Goal: Navigation & Orientation: Find specific page/section

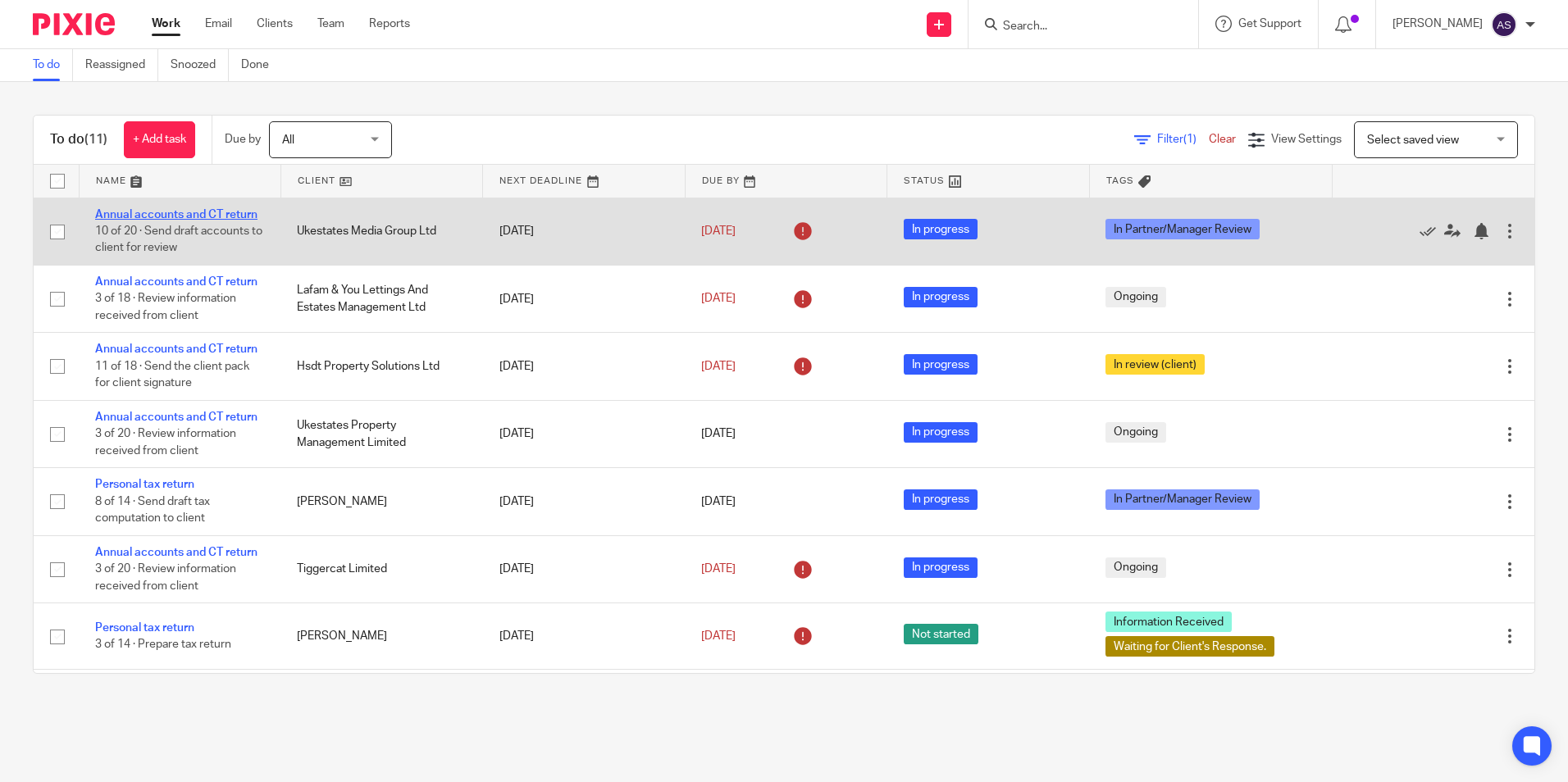
click at [156, 215] on link "Annual accounts and CT return" at bounding box center [176, 215] width 163 height 12
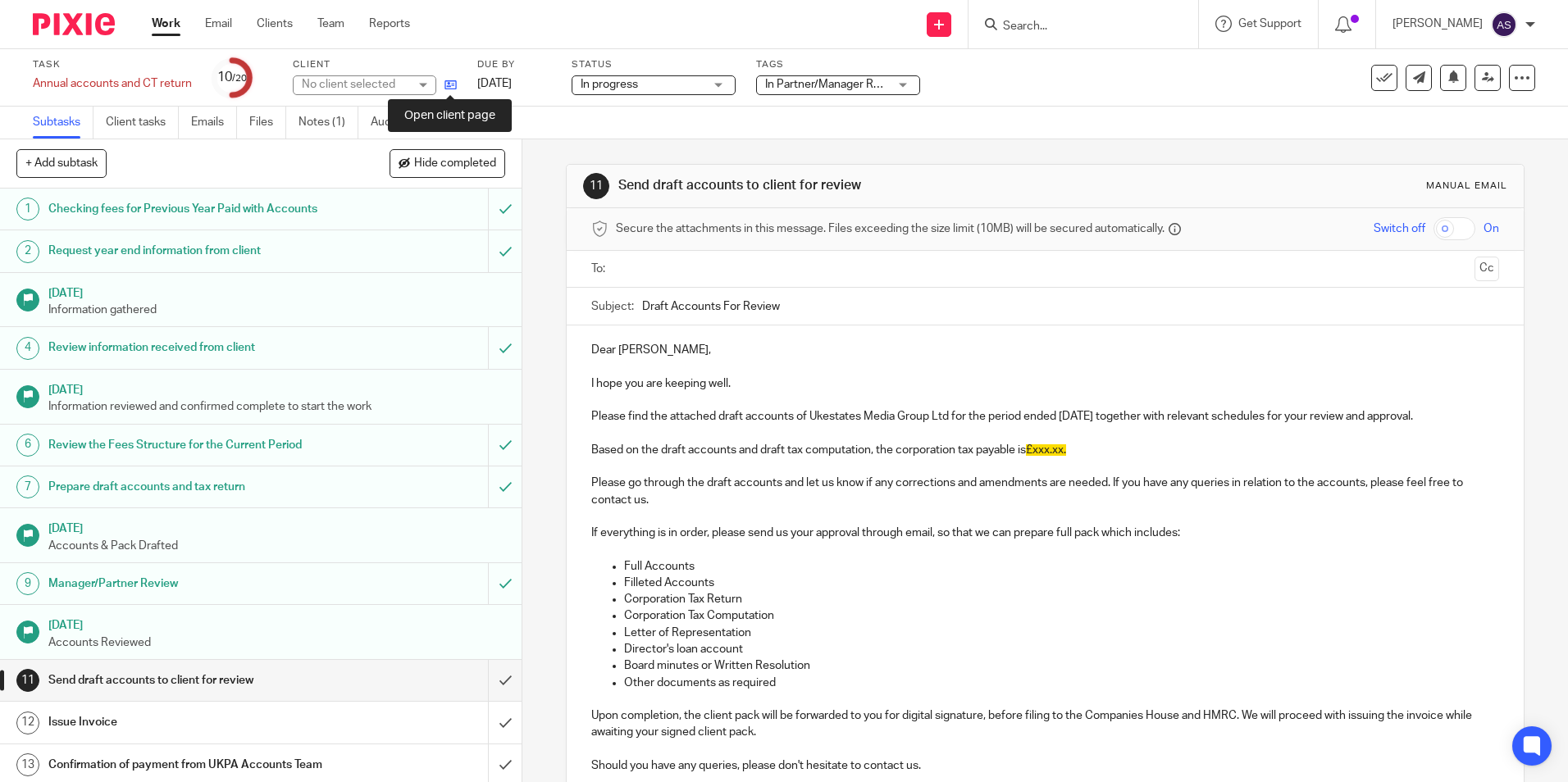
click at [446, 89] on icon at bounding box center [450, 85] width 13 height 13
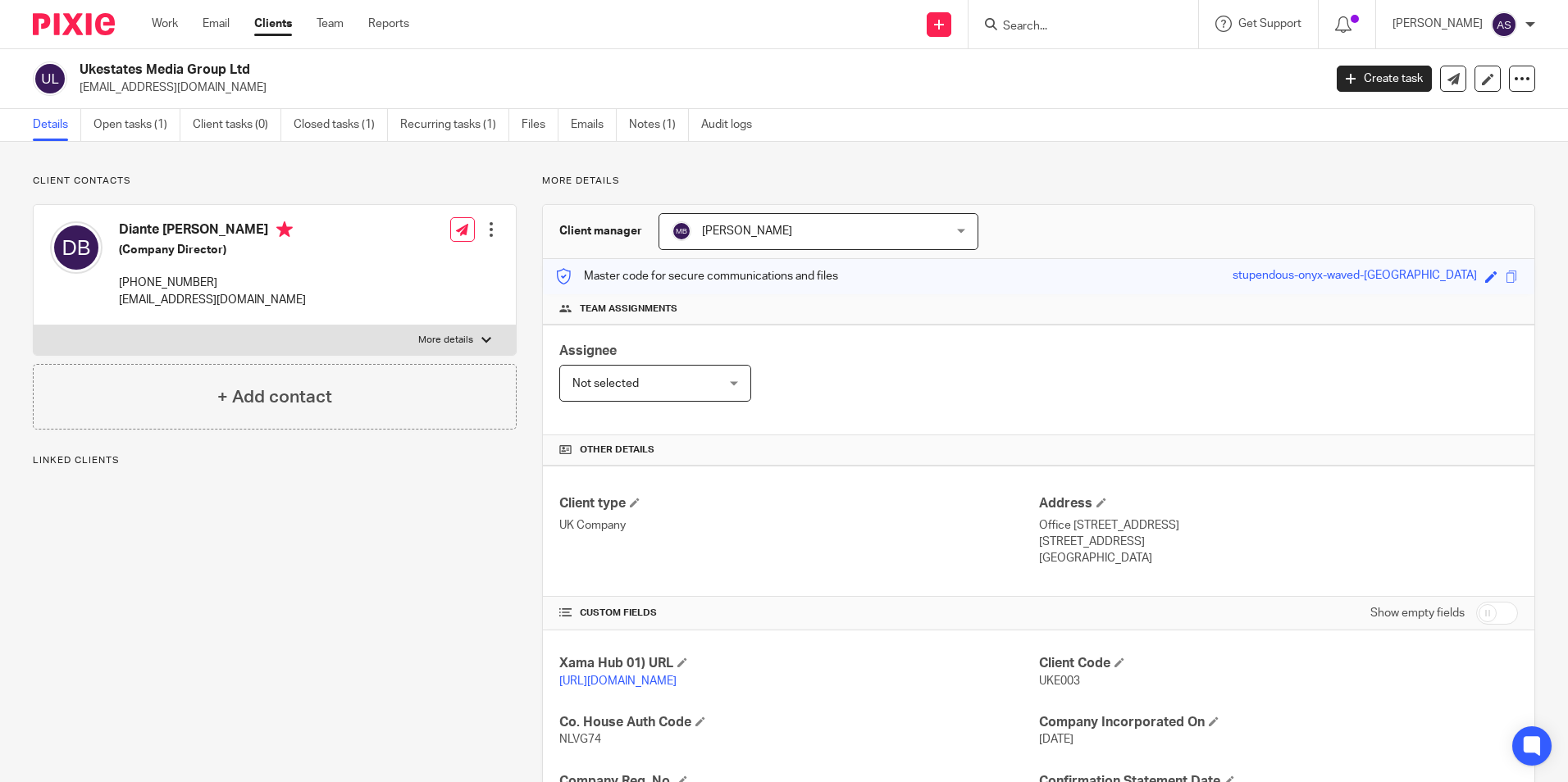
scroll to position [276, 0]
